Goal: Task Accomplishment & Management: Manage account settings

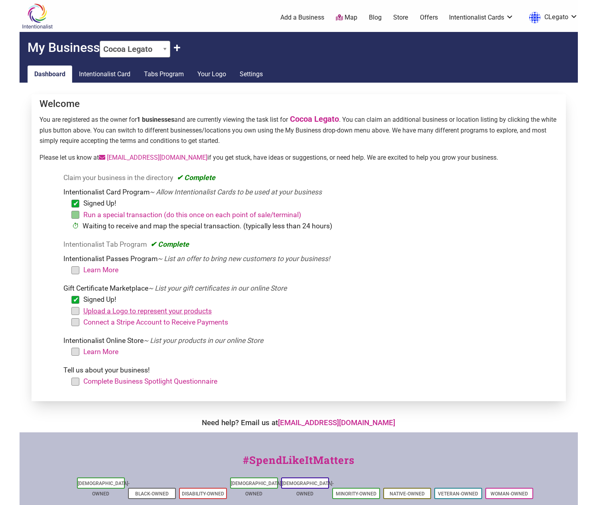
click at [95, 312] on link "Upload a Logo to represent your products" at bounding box center [147, 311] width 128 height 8
click at [103, 320] on link "Connect a Stripe Account to Receive Payments" at bounding box center [155, 322] width 145 height 8
